Goal: Task Accomplishment & Management: Use online tool/utility

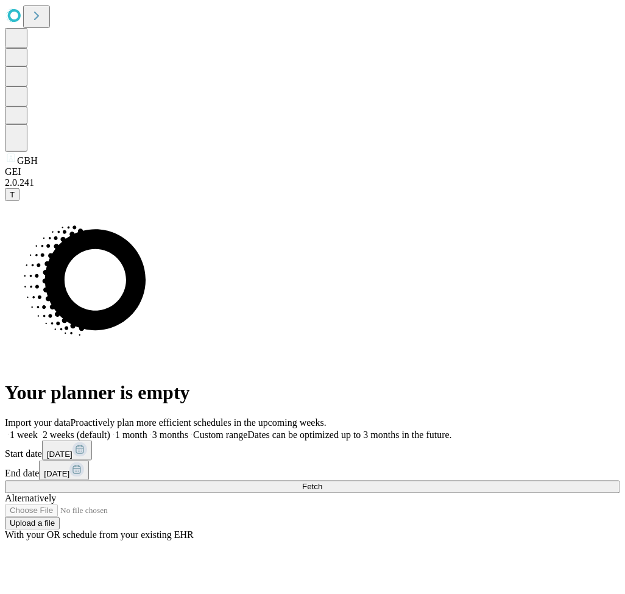
click at [322, 482] on span "Fetch" at bounding box center [312, 486] width 20 height 9
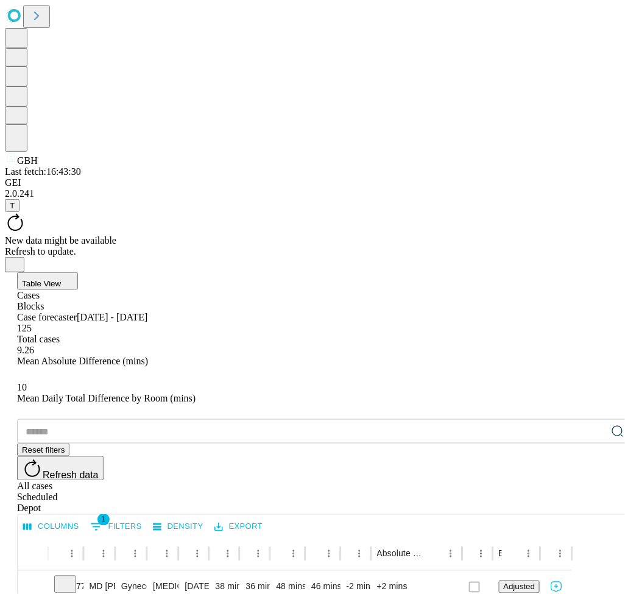
click at [250, 235] on div "New data might be available" at bounding box center [312, 240] width 615 height 11
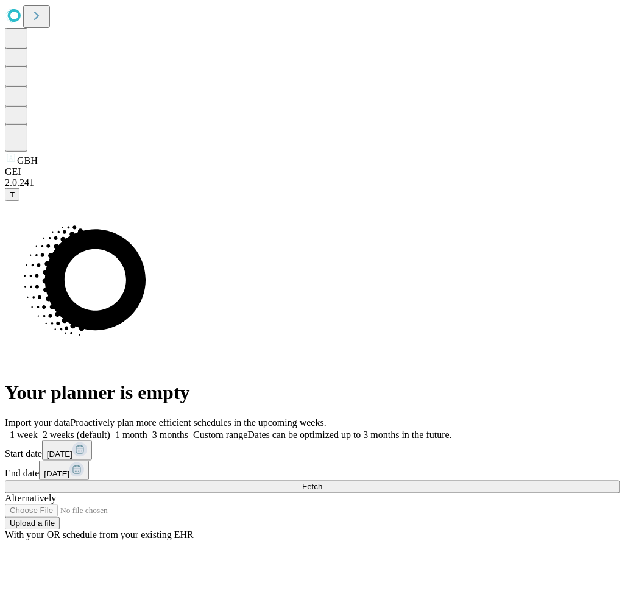
click at [529, 417] on div "Import your data Proactively plan more efficient schedules in the upcoming week…" at bounding box center [312, 479] width 615 height 124
click at [531, 480] on button "Fetch" at bounding box center [312, 486] width 615 height 13
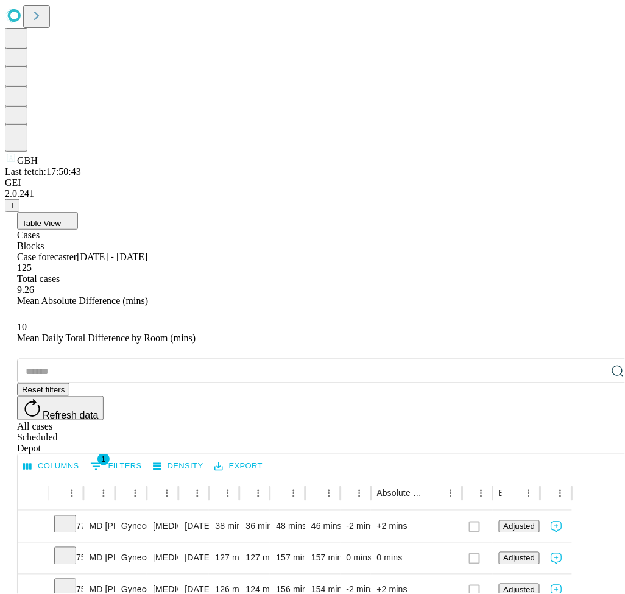
click at [103, 396] on button "Refresh data" at bounding box center [60, 408] width 86 height 24
